Goal: Task Accomplishment & Management: Manage account settings

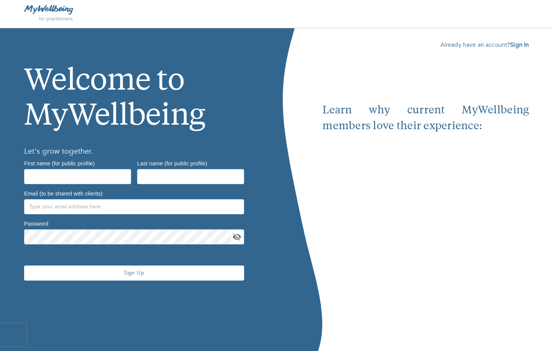
click at [104, 163] on div "First name (for public profile)" at bounding box center [77, 172] width 107 height 24
click at [95, 175] on input "text" at bounding box center [77, 176] width 107 height 15
click at [75, 174] on input "text" at bounding box center [77, 176] width 107 height 15
paste input "Bethanie"
type input "Bethanie"
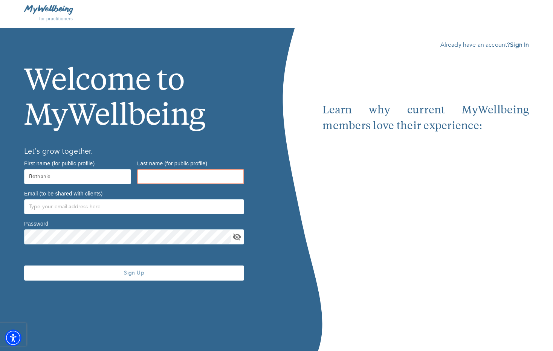
click at [172, 173] on input "text" at bounding box center [190, 176] width 107 height 15
paste input "Railling"
type input "Railling"
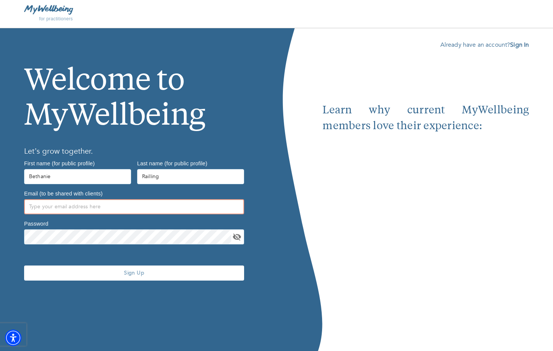
click at [180, 211] on input "text" at bounding box center [134, 206] width 220 height 15
paste input "bethanie.railling@mywellbeing.com"
type input "bethanie.railling@mywellbeing.com"
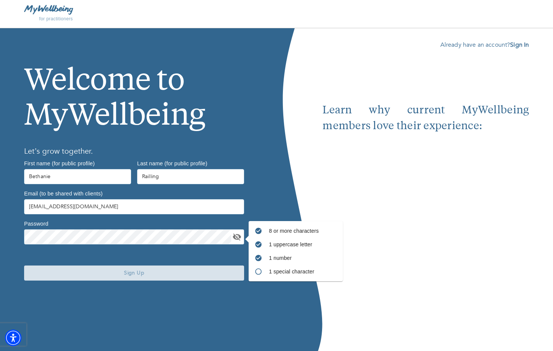
click at [164, 273] on span "Sign Up" at bounding box center [134, 272] width 214 height 7
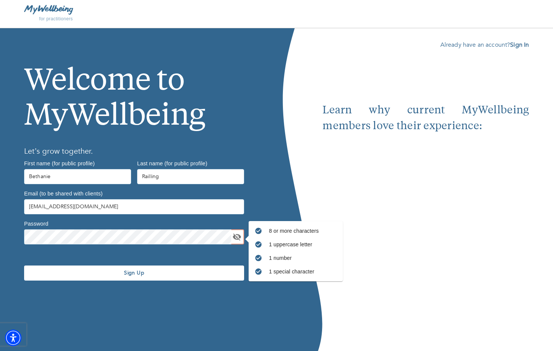
click at [136, 273] on span "Sign Up" at bounding box center [134, 272] width 214 height 7
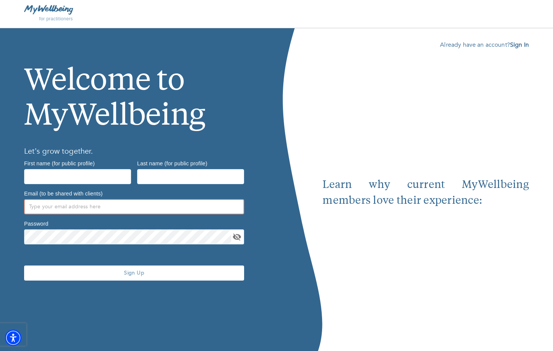
click at [72, 206] on input "text" at bounding box center [134, 206] width 220 height 15
paste input "[PERSON_NAME][EMAIL_ADDRESS][DOMAIN_NAME]"
type input "[PERSON_NAME][EMAIL_ADDRESS][DOMAIN_NAME]"
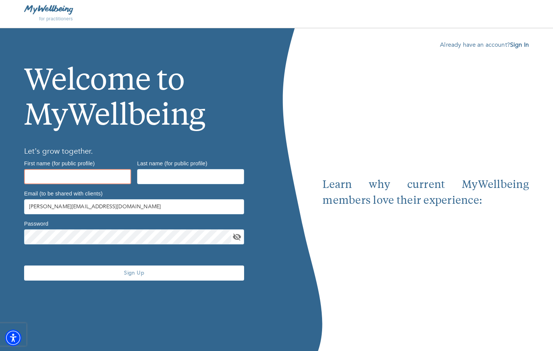
click at [58, 183] on input "text" at bounding box center [77, 176] width 107 height 15
type input "[PERSON_NAME]"
type input "Syriac"
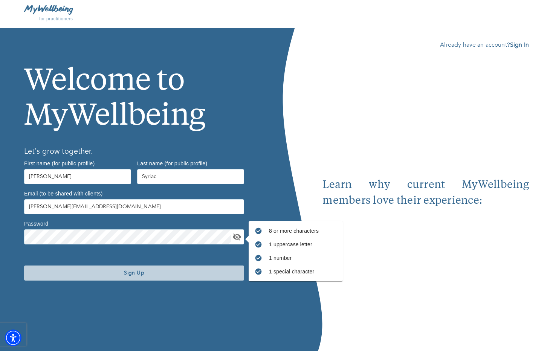
click at [84, 273] on span "Sign Up" at bounding box center [134, 272] width 214 height 7
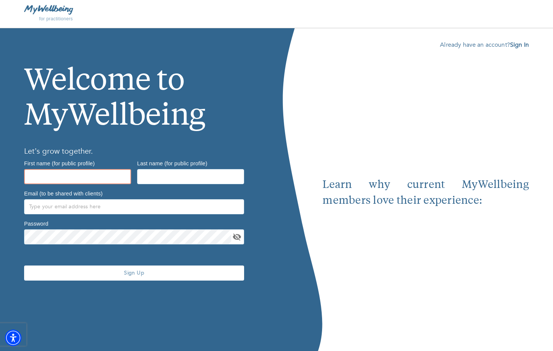
click at [109, 175] on input "text" at bounding box center [77, 176] width 107 height 15
paste input "Jordana"
type input "Jordana"
click at [157, 182] on input "text" at bounding box center [190, 176] width 107 height 15
paste input "[PERSON_NAME]"
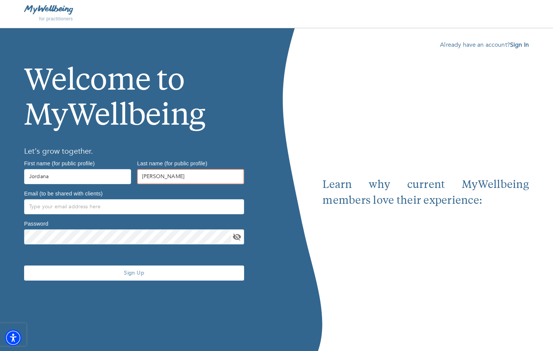
type input "[PERSON_NAME]"
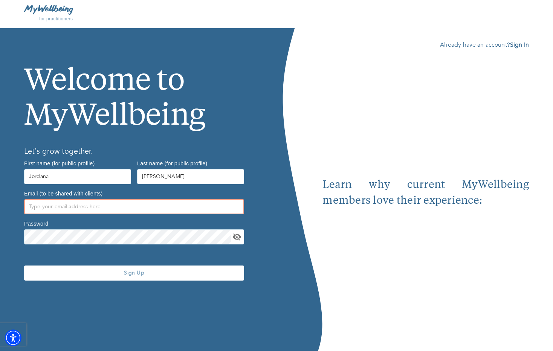
click at [182, 207] on input "text" at bounding box center [134, 206] width 220 height 15
paste input "[EMAIL_ADDRESS][PERSON_NAME][DOMAIN_NAME]"
type input "[EMAIL_ADDRESS][PERSON_NAME][DOMAIN_NAME]"
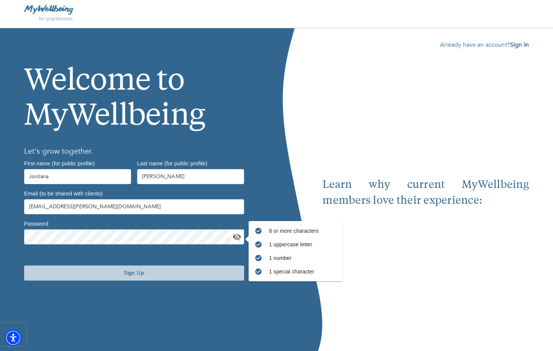
click at [105, 276] on button "Sign Up" at bounding box center [134, 272] width 220 height 15
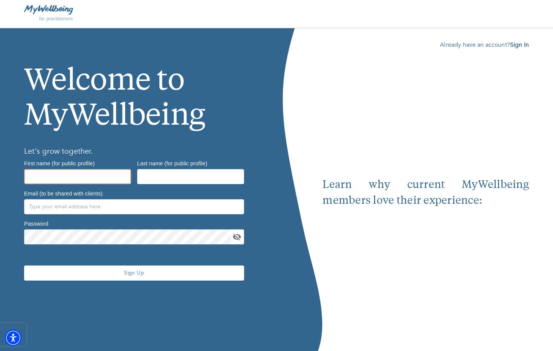
click at [103, 175] on input "text" at bounding box center [77, 176] width 107 height 15
paste input "CC"
type input "CC"
click at [188, 183] on input "text" at bounding box center [190, 176] width 107 height 15
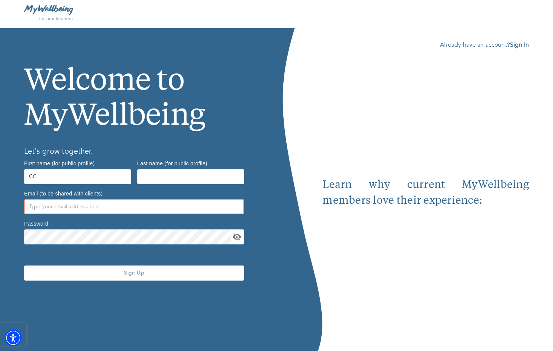
click at [118, 203] on input "text" at bounding box center [134, 206] width 220 height 15
paste input "[EMAIL_ADDRESS][PERSON_NAME][DOMAIN_NAME]"
type input "[EMAIL_ADDRESS][PERSON_NAME][DOMAIN_NAME]"
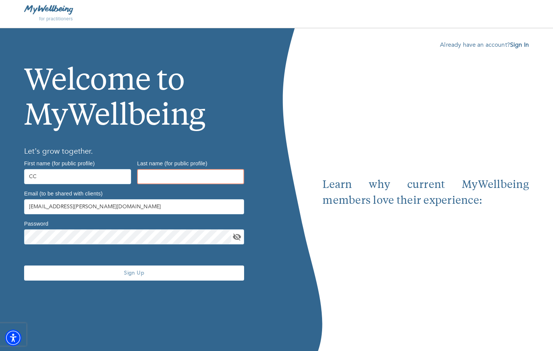
click at [156, 172] on input "text" at bounding box center [190, 176] width 107 height 15
type input "[PERSON_NAME]"
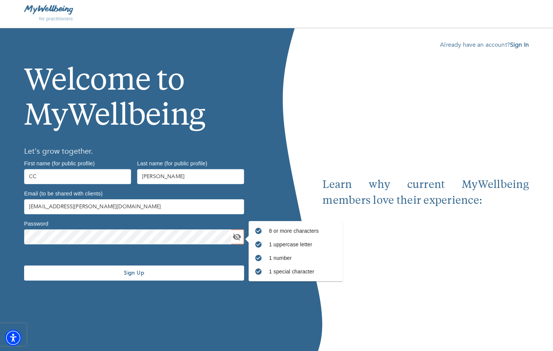
click at [143, 272] on span "Sign Up" at bounding box center [134, 272] width 214 height 7
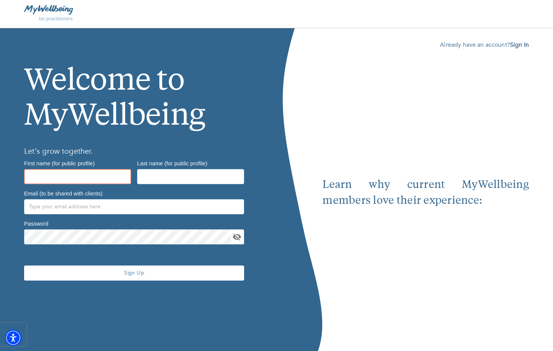
click at [75, 175] on input "text" at bounding box center [77, 176] width 107 height 15
type input "Mira"
type input "[PERSON_NAME]"
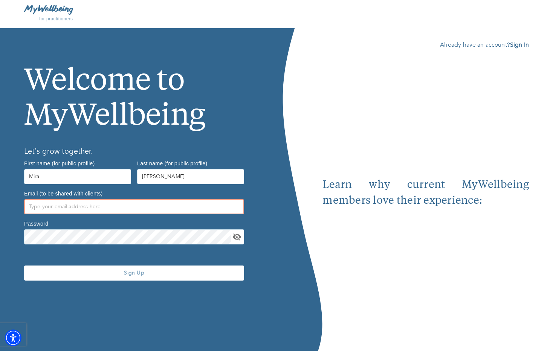
paste input "[EMAIL_ADDRESS][PERSON_NAME][DOMAIN_NAME]"
type input "[EMAIL_ADDRESS][PERSON_NAME][DOMAIN_NAME]"
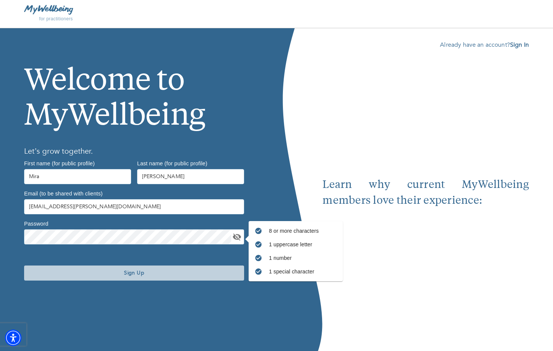
click at [150, 275] on span "Sign Up" at bounding box center [134, 272] width 214 height 7
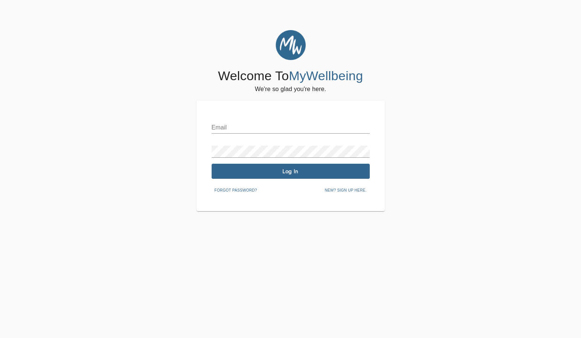
scroll to position [30, 0]
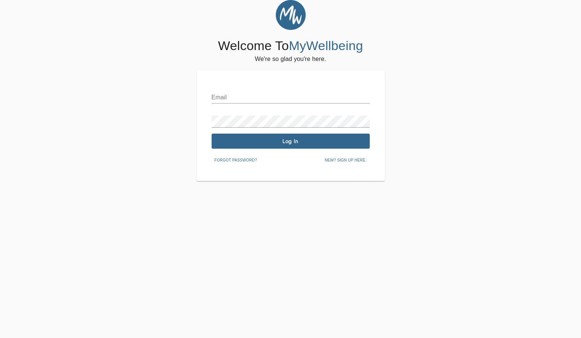
click at [238, 104] on div "Email Password Log In Forgot password? New? Sign up here." at bounding box center [291, 125] width 158 height 81
click at [234, 96] on input "text" at bounding box center [291, 98] width 158 height 12
click at [227, 92] on input "text" at bounding box center [291, 98] width 158 height 12
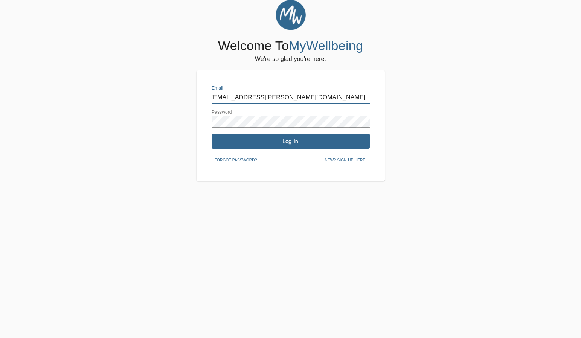
type input "[EMAIL_ADDRESS][PERSON_NAME][DOMAIN_NAME]"
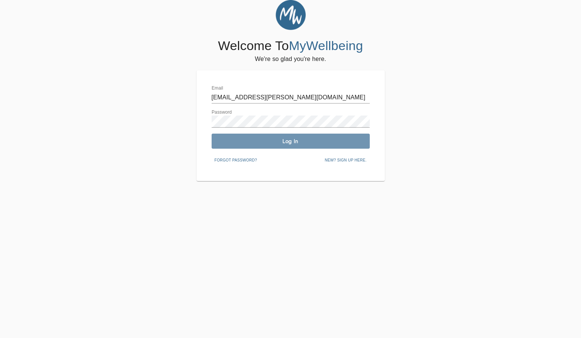
click at [273, 138] on span "Log In" at bounding box center [291, 141] width 152 height 7
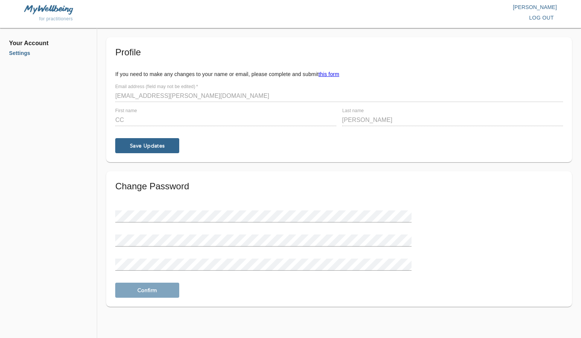
click at [416, 166] on div "Profile If you need to make any changes to your name or email, please complete …" at bounding box center [339, 182] width 484 height 291
click at [24, 53] on li "Settings" at bounding box center [48, 53] width 79 height 8
